Goal: Information Seeking & Learning: Learn about a topic

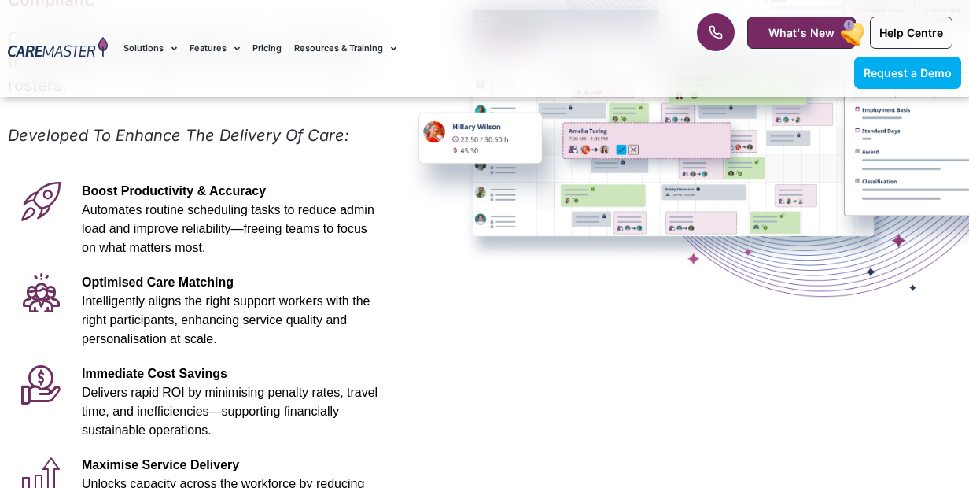
scroll to position [315, 0]
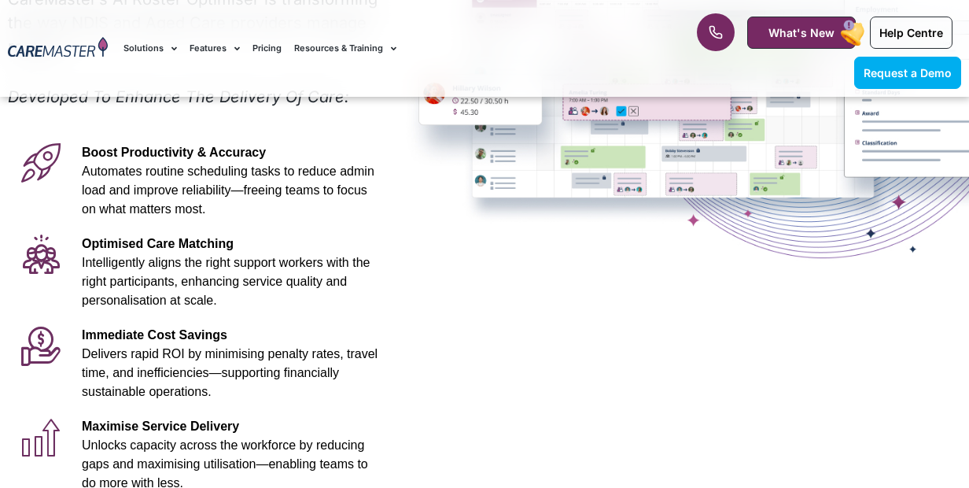
click at [40, 326] on icon at bounding box center [40, 345] width 39 height 39
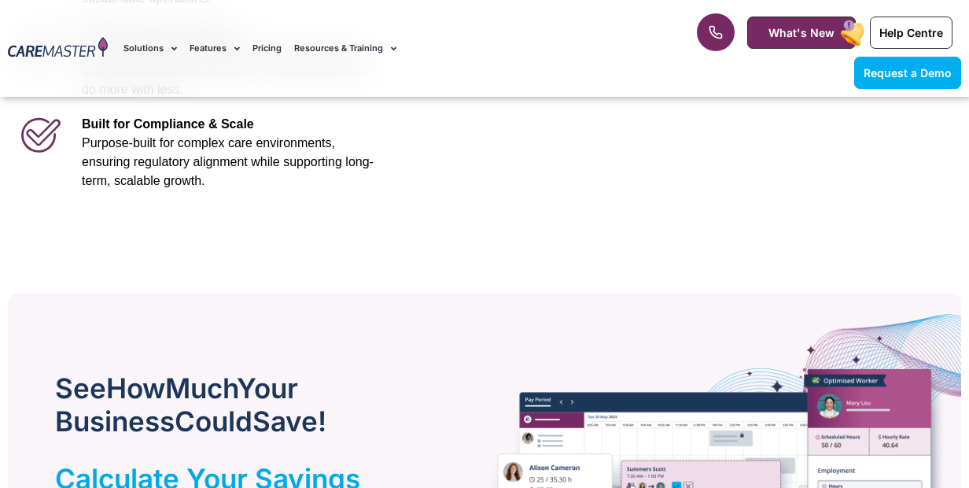
scroll to position [787, 0]
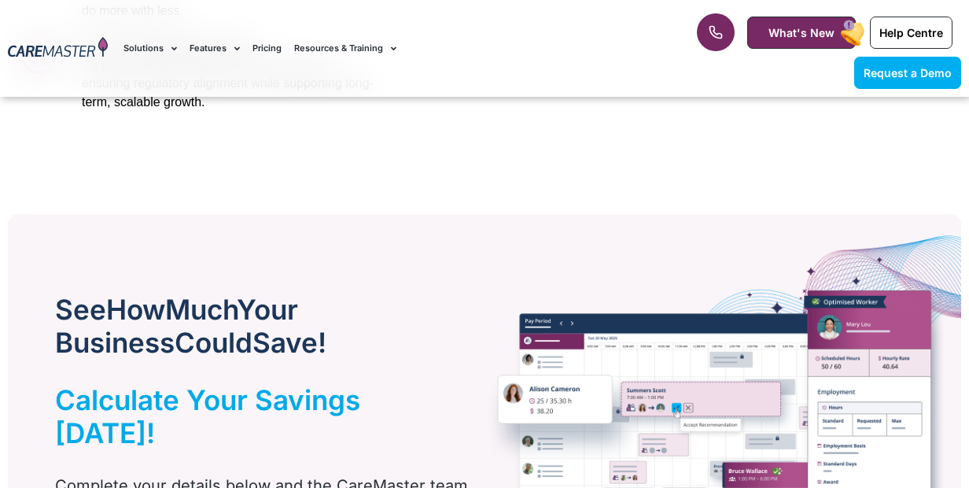
click at [526, 396] on img at bounding box center [718, 461] width 486 height 494
click at [777, 423] on img at bounding box center [718, 461] width 486 height 494
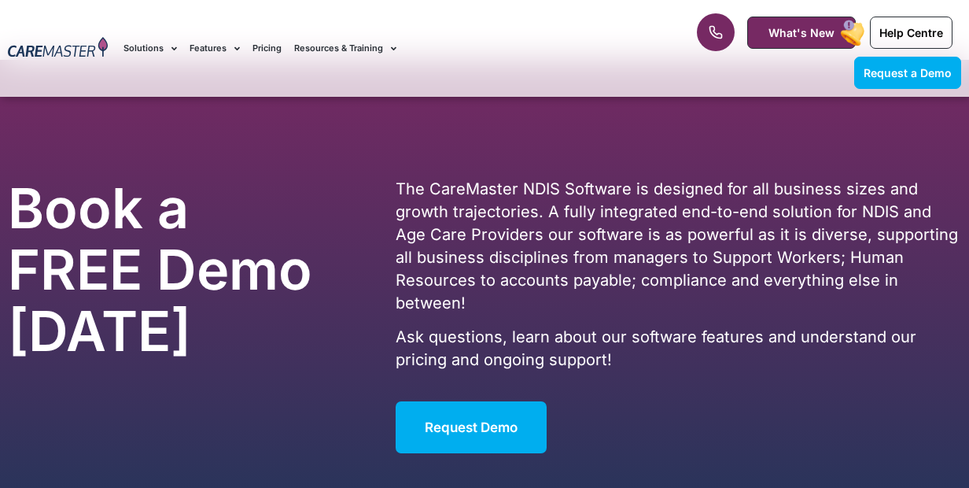
scroll to position [2518, 0]
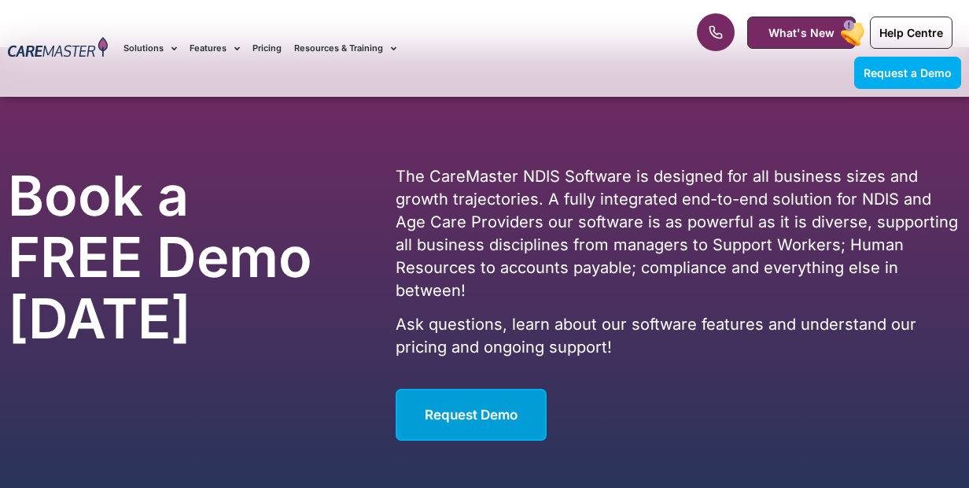
click at [466, 407] on span "Request Demo" at bounding box center [471, 415] width 93 height 16
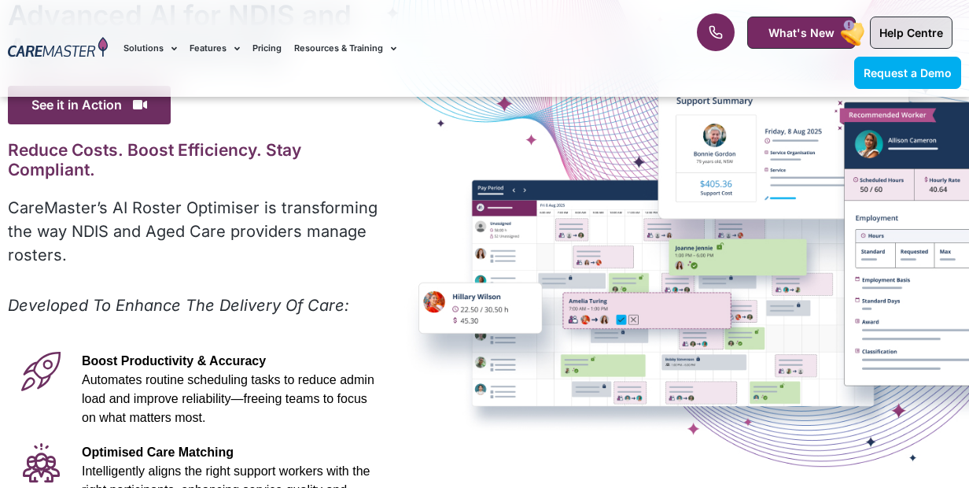
scroll to position [79, 0]
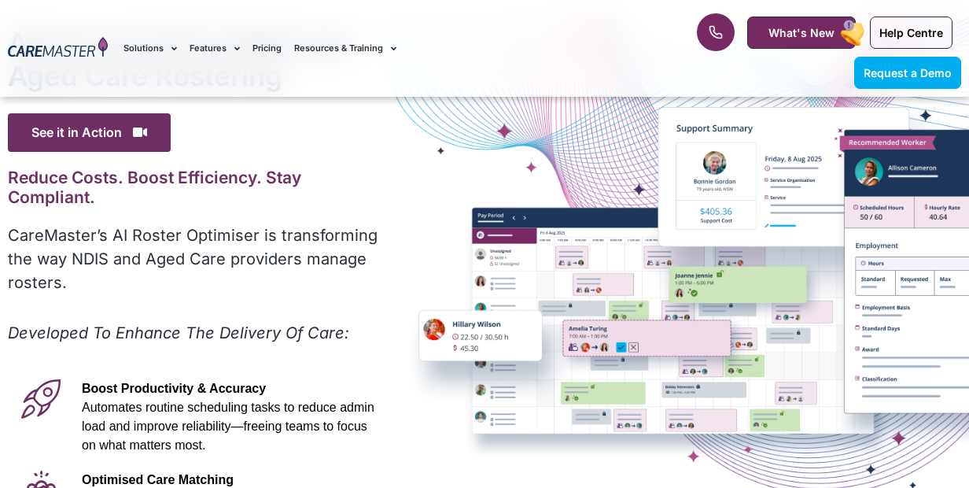
click at [603, 301] on div "Advanced Al for NDIS and Aged Care Rostering See it in Action Video Player http…" at bounding box center [484, 427] width 969 height 818
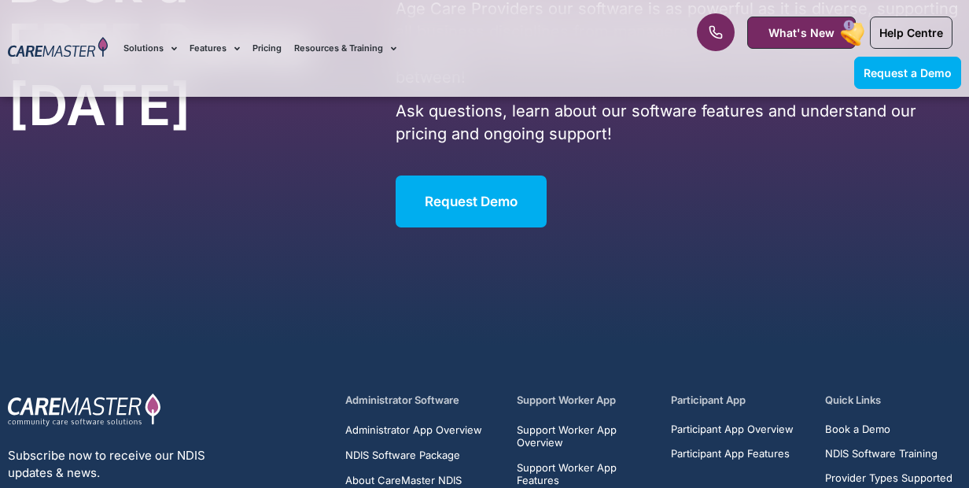
scroll to position [2940, 0]
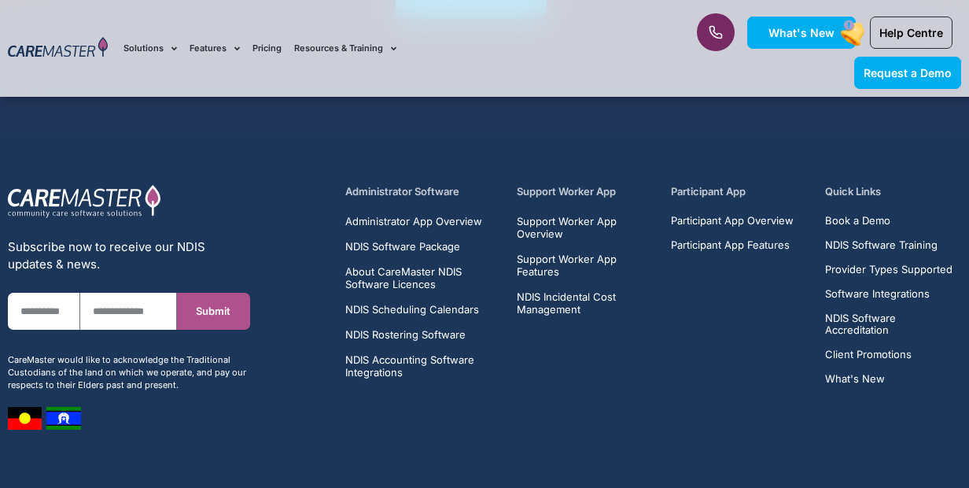
click at [769, 26] on span "What's New" at bounding box center [802, 32] width 66 height 13
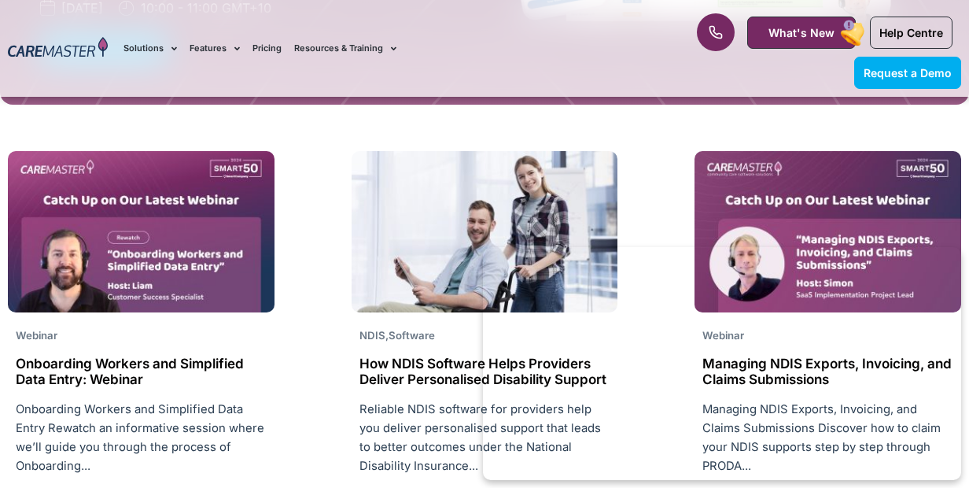
scroll to position [2046, 0]
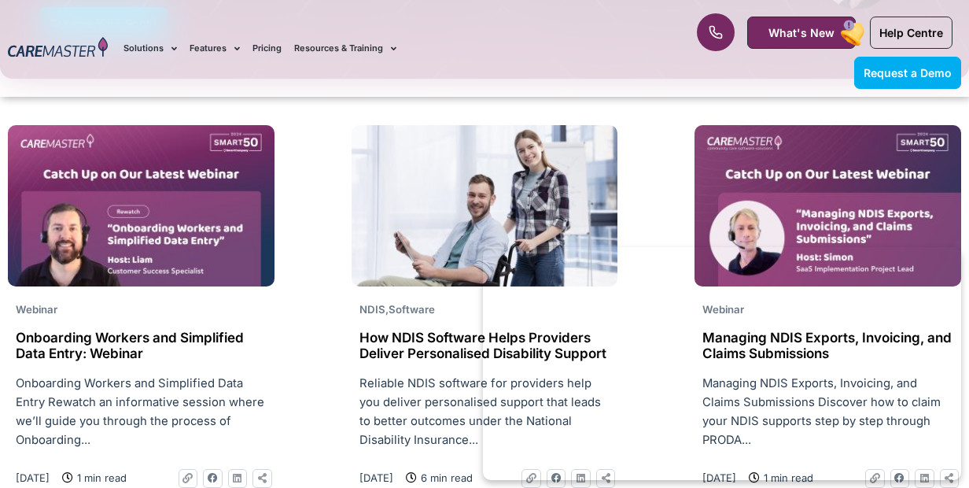
click at [175, 159] on img at bounding box center [141, 205] width 267 height 161
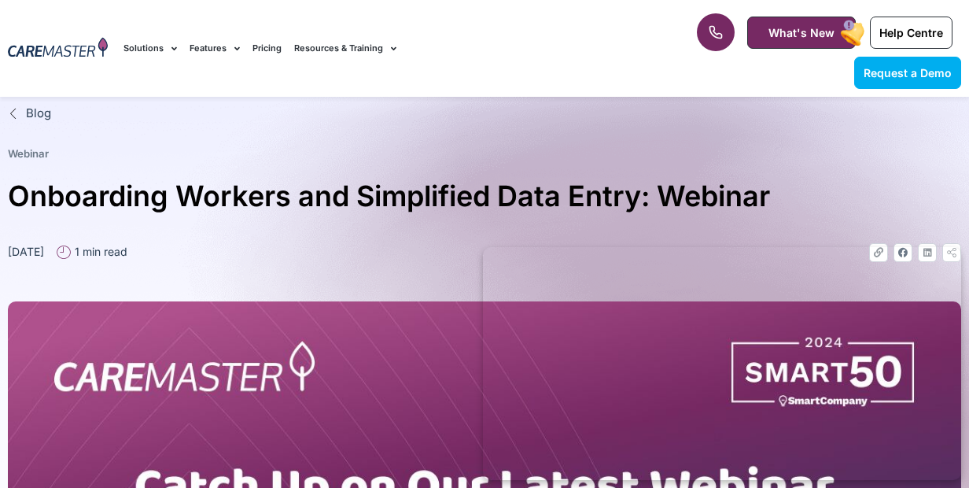
drag, startPoint x: 203, startPoint y: 149, endPoint x: 538, endPoint y: 17, distance: 360.0
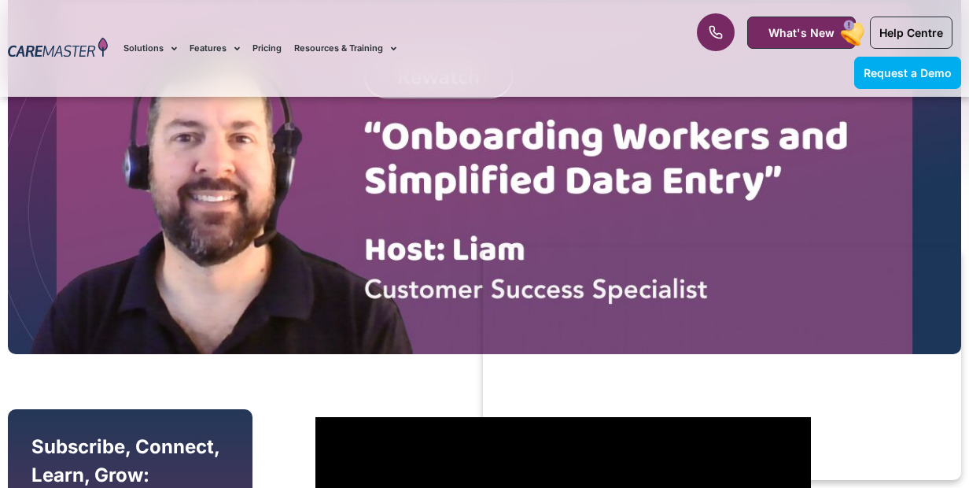
scroll to position [551, 0]
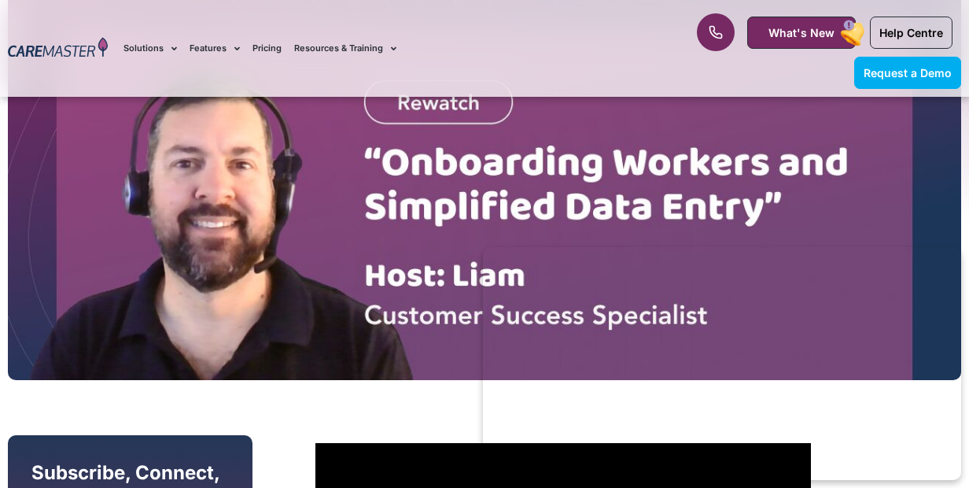
drag, startPoint x: 590, startPoint y: 25, endPoint x: 152, endPoint y: -9, distance: 439.6
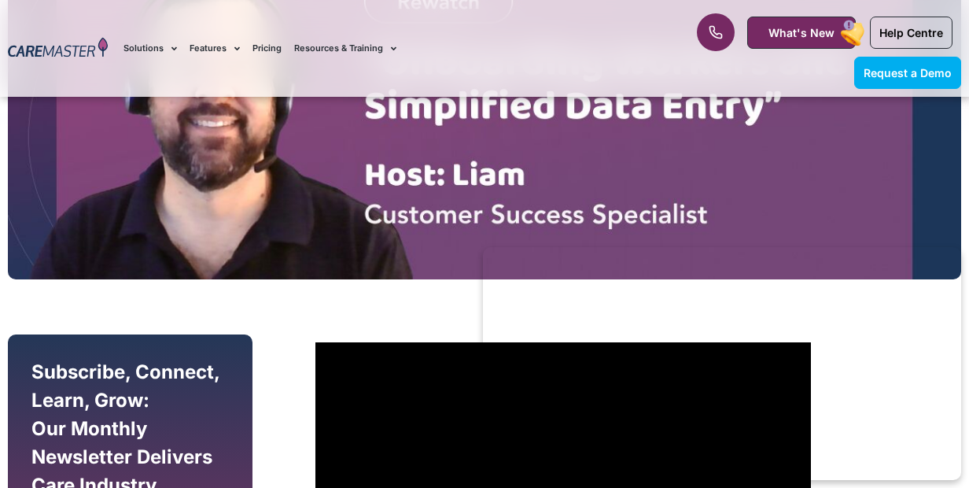
scroll to position [673, 0]
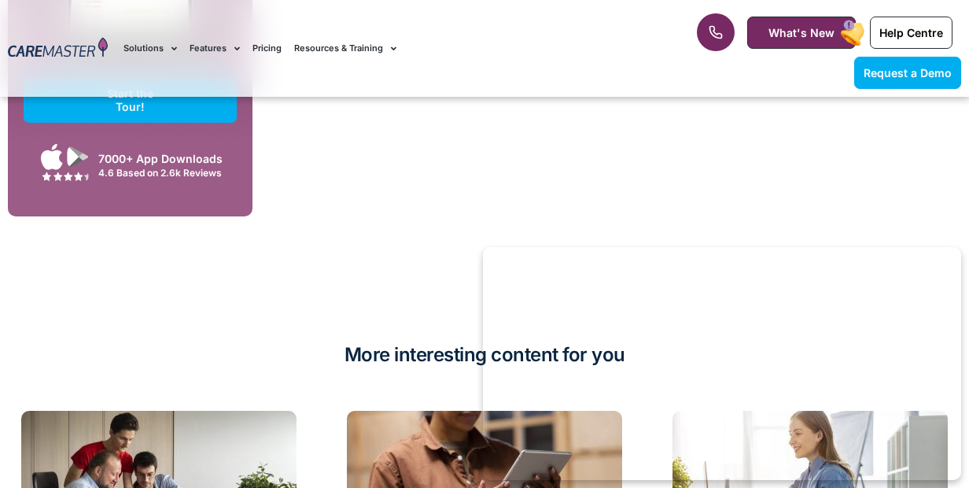
drag, startPoint x: 658, startPoint y: 89, endPoint x: 608, endPoint y: 147, distance: 76.5
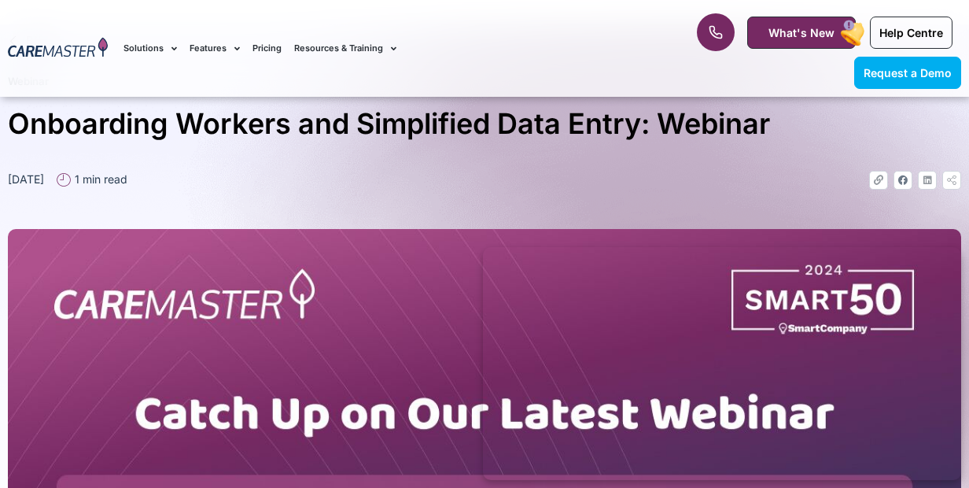
scroll to position [2867, 0]
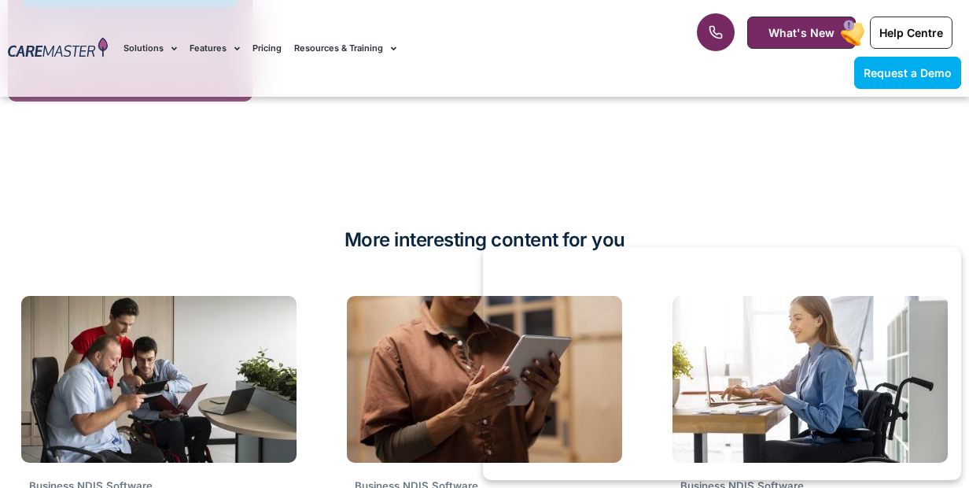
drag, startPoint x: 607, startPoint y: 139, endPoint x: 468, endPoint y: 62, distance: 158.5
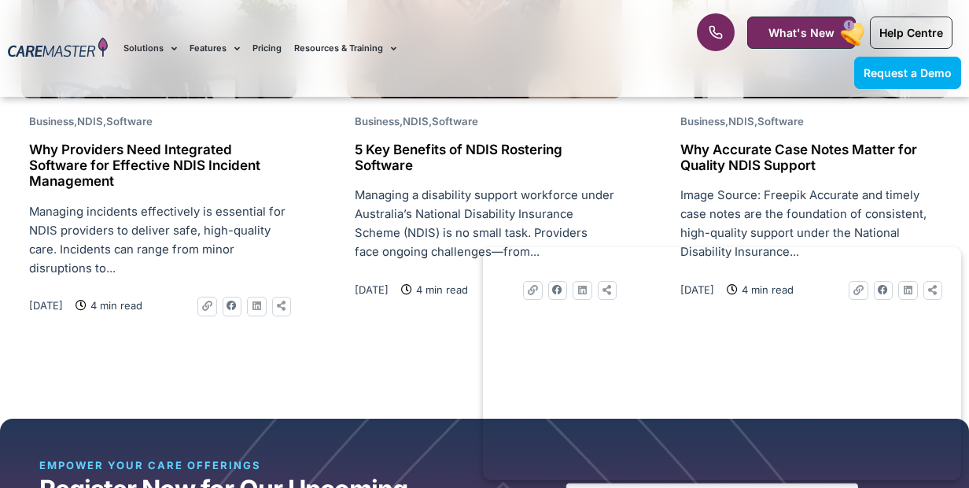
scroll to position [1625, 0]
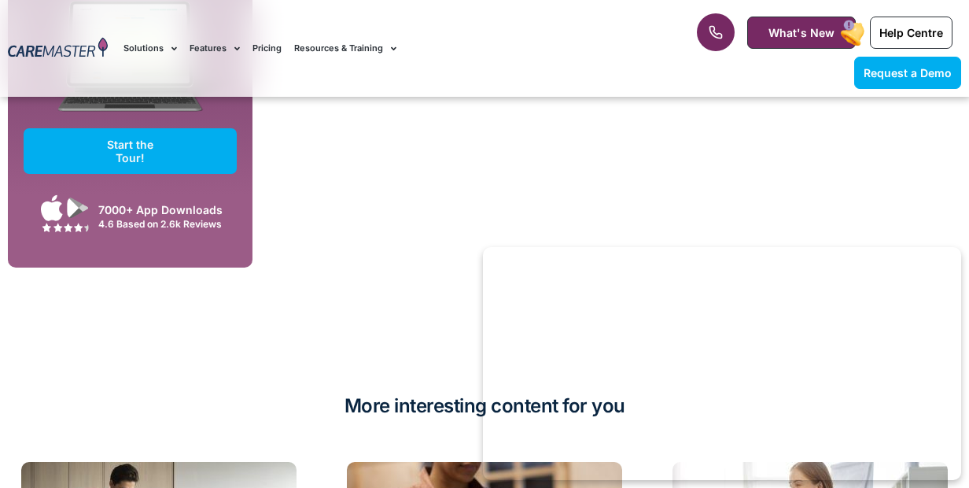
drag, startPoint x: 463, startPoint y: 61, endPoint x: 593, endPoint y: -76, distance: 188.1
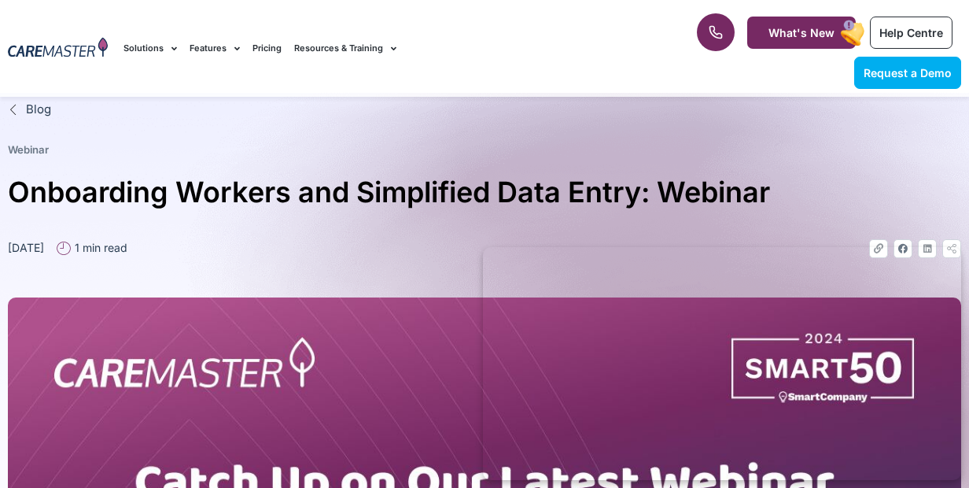
scroll to position [0, 0]
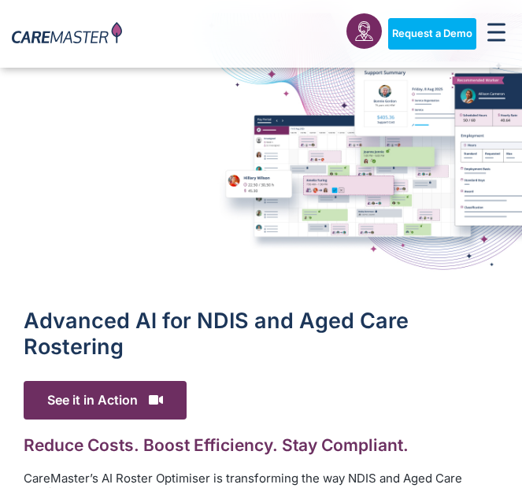
scroll to position [79, 0]
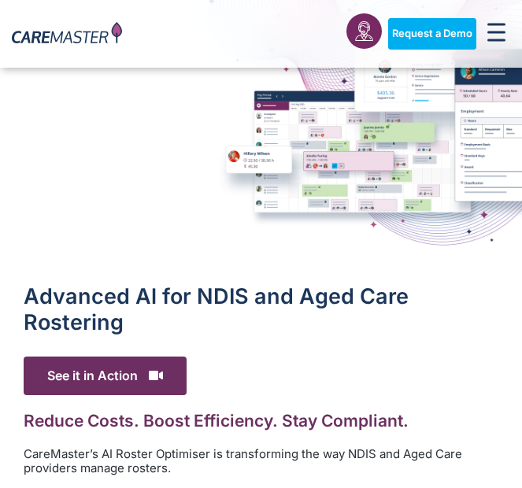
drag, startPoint x: 408, startPoint y: 223, endPoint x: 443, endPoint y: 161, distance: 70.9
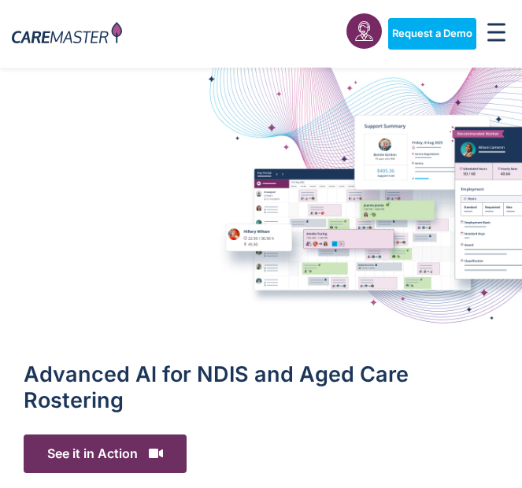
scroll to position [0, 0]
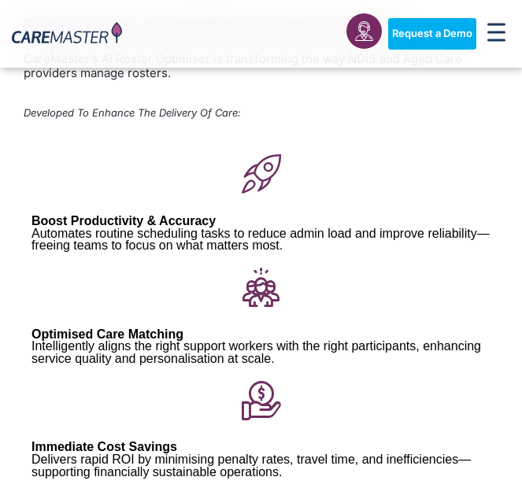
drag, startPoint x: 471, startPoint y: 85, endPoint x: 463, endPoint y: 109, distance: 25.6
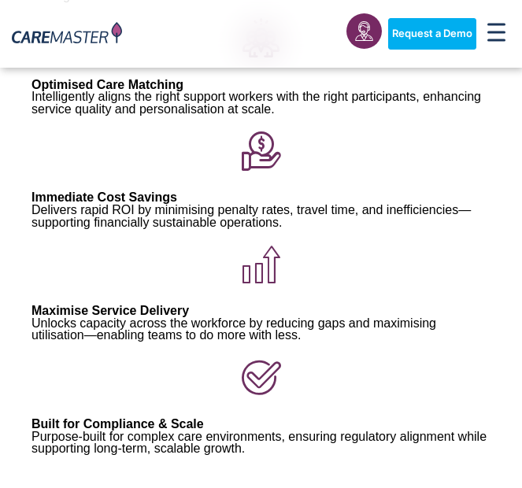
scroll to position [724, 0]
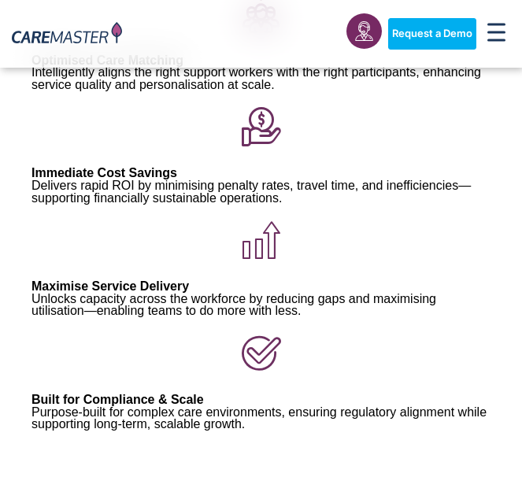
drag, startPoint x: 463, startPoint y: 109, endPoint x: 510, endPoint y: 155, distance: 65.7
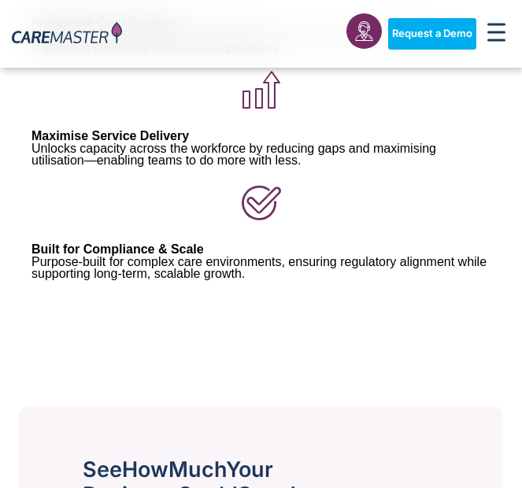
scroll to position [897, 0]
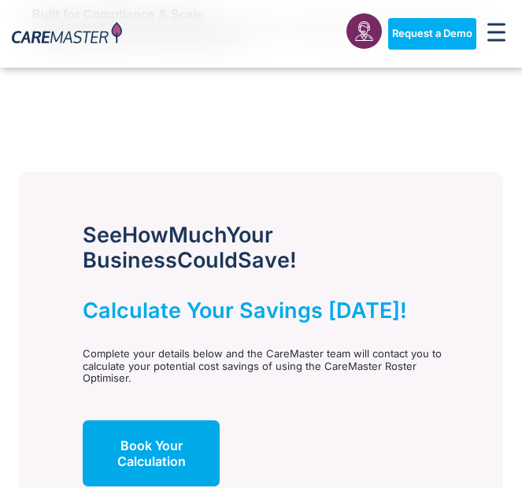
drag, startPoint x: 439, startPoint y: 180, endPoint x: 384, endPoint y: 223, distance: 69.6
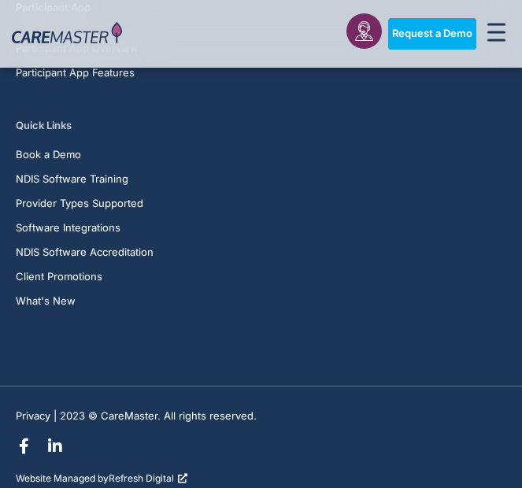
scroll to position [4171, 0]
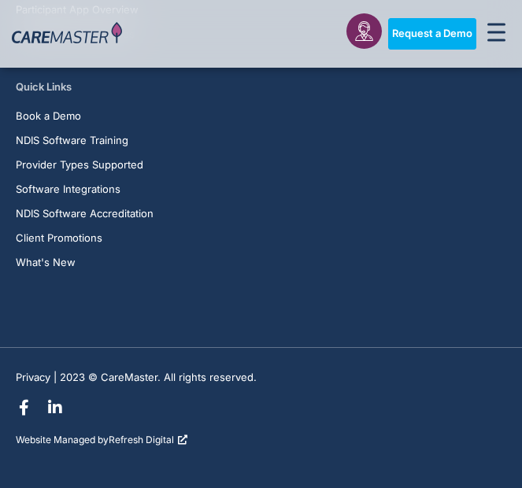
drag, startPoint x: 408, startPoint y: 164, endPoint x: 415, endPoint y: 190, distance: 26.2
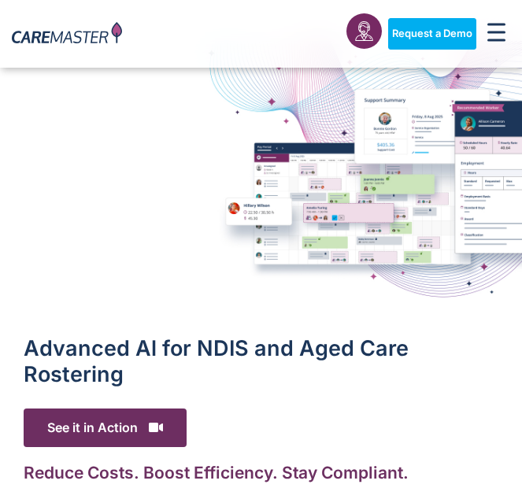
scroll to position [0, 0]
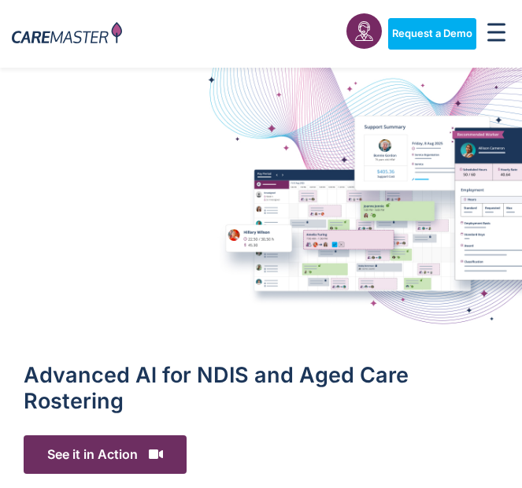
drag, startPoint x: 412, startPoint y: 184, endPoint x: 271, endPoint y: 190, distance: 141.7
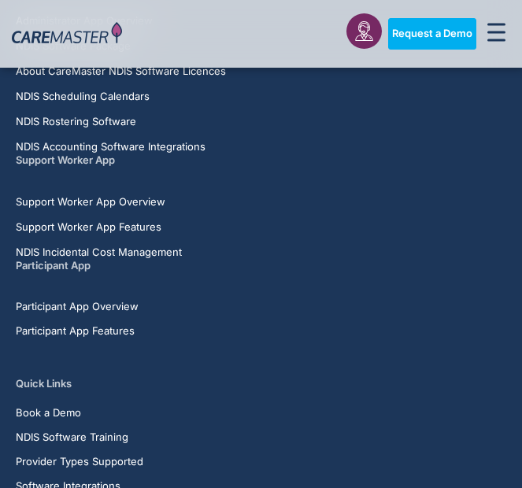
scroll to position [3463, 0]
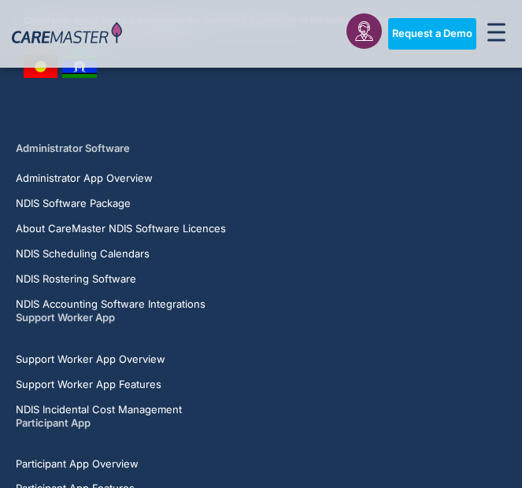
drag, startPoint x: 449, startPoint y: 141, endPoint x: 449, endPoint y: 170, distance: 29.1
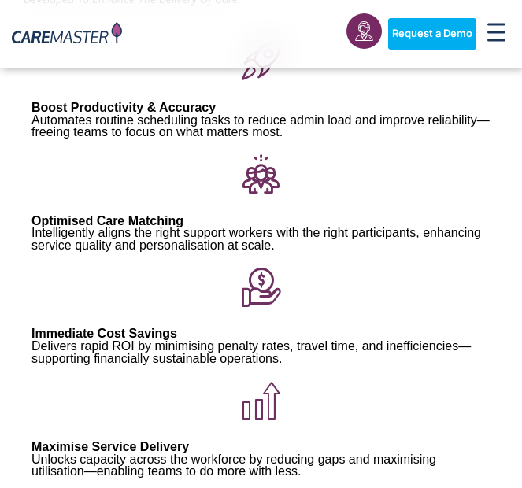
scroll to position [551, 0]
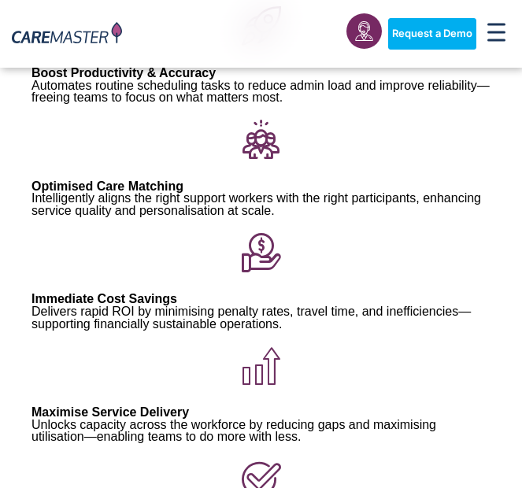
drag, startPoint x: 156, startPoint y: 175, endPoint x: 154, endPoint y: 158, distance: 16.6
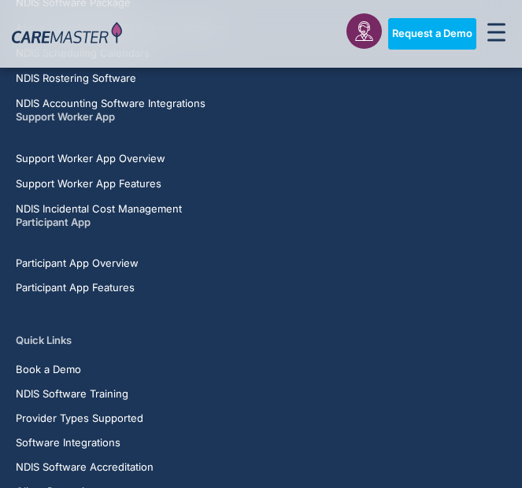
scroll to position [4171, 0]
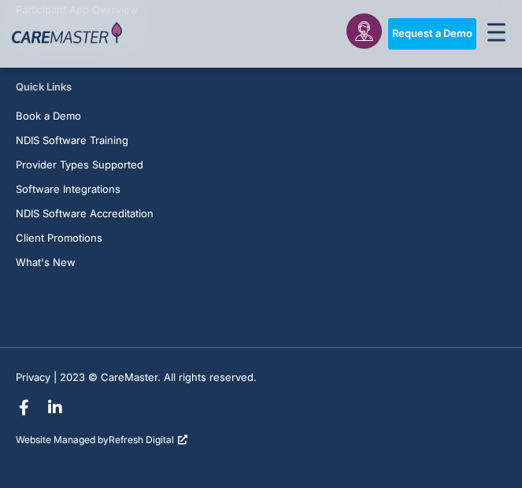
drag, startPoint x: 62, startPoint y: 133, endPoint x: 162, endPoint y: 144, distance: 100.5
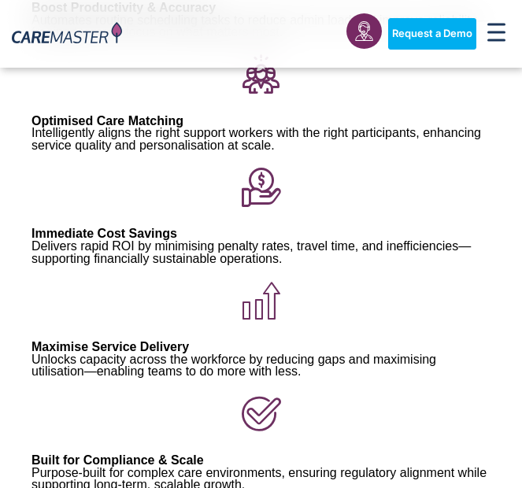
scroll to position [847, 0]
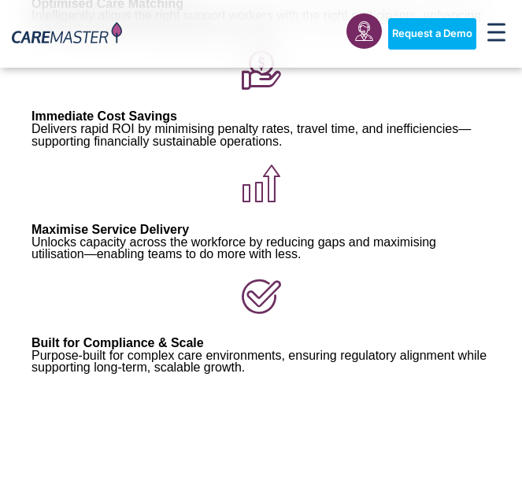
drag, startPoint x: 64, startPoint y: 75, endPoint x: -84, endPoint y: 178, distance: 180.3
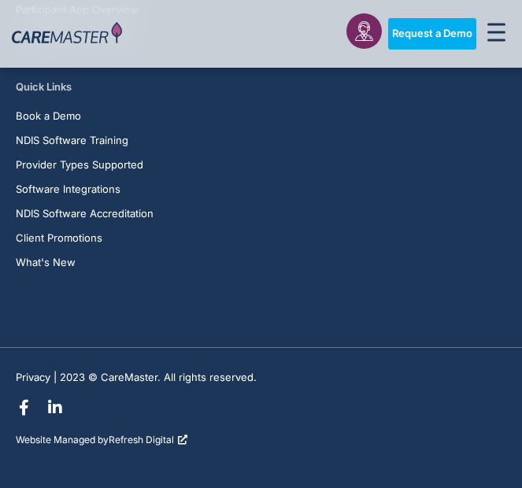
scroll to position [4171, 0]
drag, startPoint x: 356, startPoint y: 64, endPoint x: 356, endPoint y: 82, distance: 18.1
drag, startPoint x: 356, startPoint y: 85, endPoint x: 793, endPoint y: 345, distance: 508.1
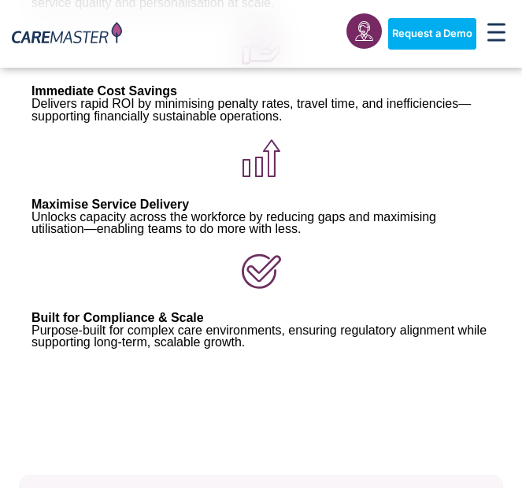
scroll to position [805, 0]
